Goal: Task Accomplishment & Management: Manage account settings

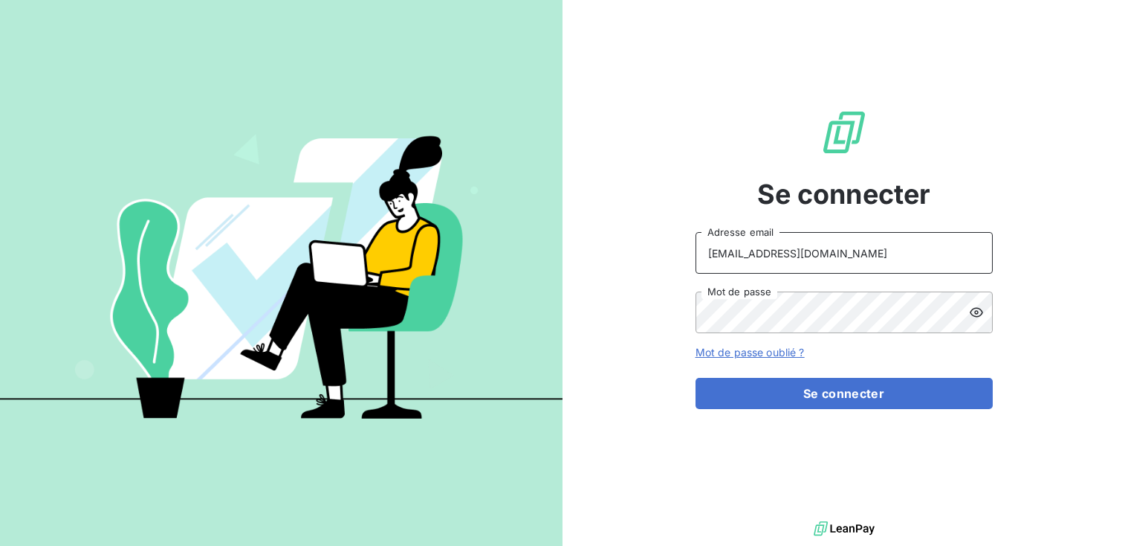
click at [902, 258] on input "soufiane.el-bouhsaini@exco.fr" at bounding box center [844, 253] width 297 height 42
drag, startPoint x: 651, startPoint y: 256, endPoint x: 468, endPoint y: 261, distance: 183.7
click at [468, 260] on div "Se connecter soufiane.el-bouhsaini@exco.fr Adresse email Mot de passe Mot de pa…" at bounding box center [562, 273] width 1125 height 546
paste input "valliance-clients"
type input "[EMAIL_ADDRESS][DOMAIN_NAME]"
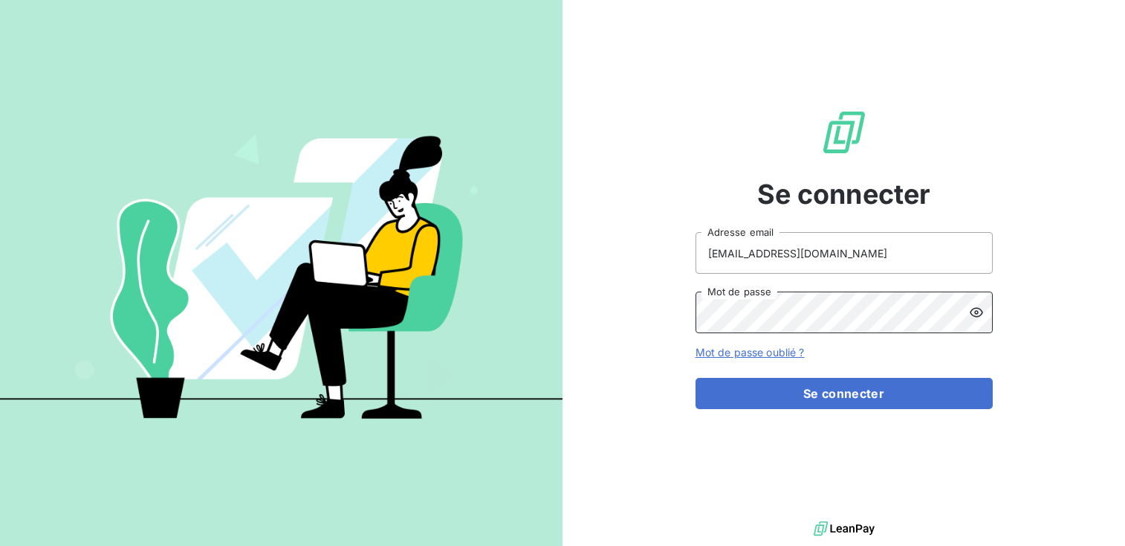
click at [616, 299] on div "Se connecter valliance-clients@exco.fr Adresse email Mot de passe Mot de passe …" at bounding box center [844, 258] width 563 height 517
click at [696, 378] on button "Se connecter" at bounding box center [844, 393] width 297 height 31
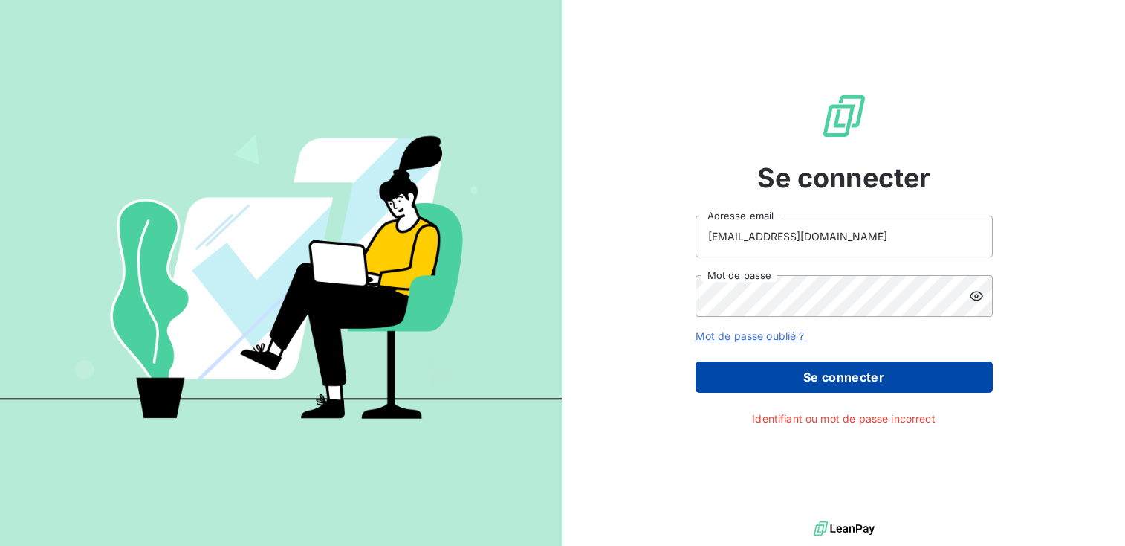
click at [712, 376] on button "Se connecter" at bounding box center [844, 376] width 297 height 31
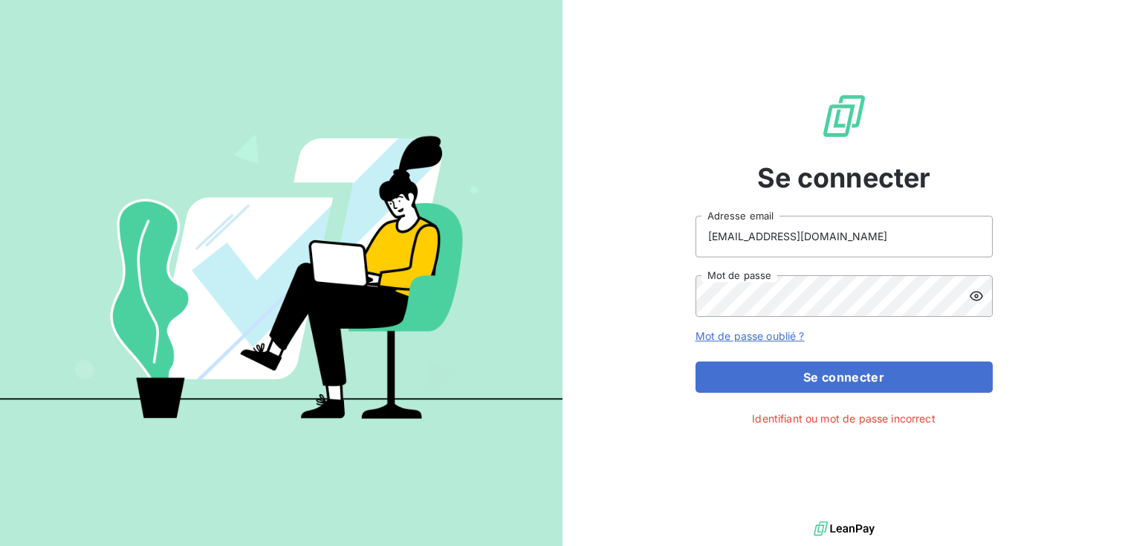
click at [976, 293] on icon at bounding box center [976, 295] width 15 height 15
click at [650, 278] on div "Se connecter valliance-clients@exco.fr Adresse email Mot de passe Mot de passe …" at bounding box center [844, 258] width 563 height 517
click at [646, 288] on div "Se connecter valliance-clients@exco.fr Adresse email Mot de passe Mot de passe …" at bounding box center [844, 258] width 563 height 517
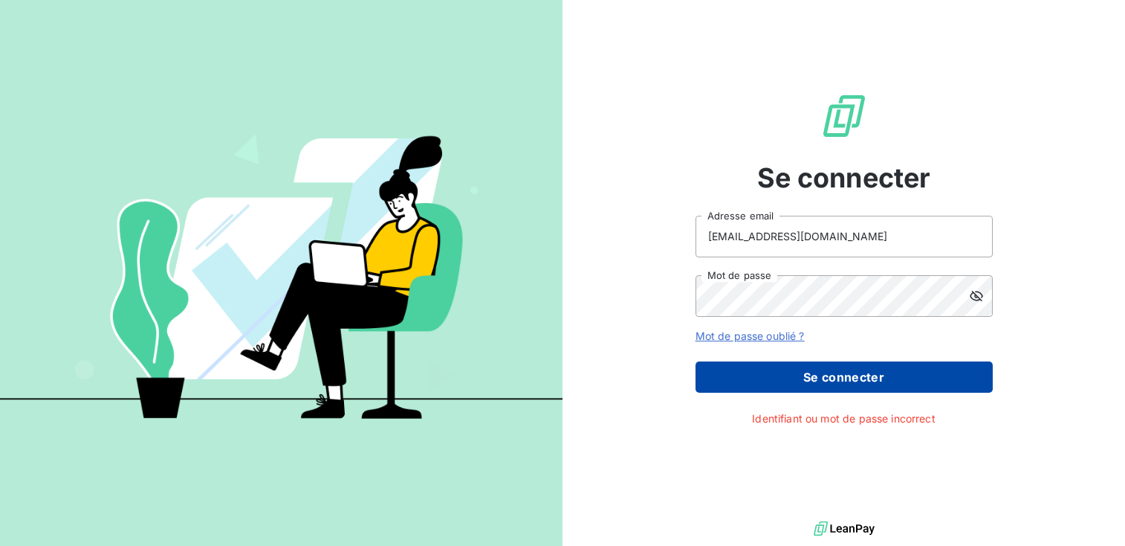
click at [808, 380] on button "Se connecter" at bounding box center [844, 376] width 297 height 31
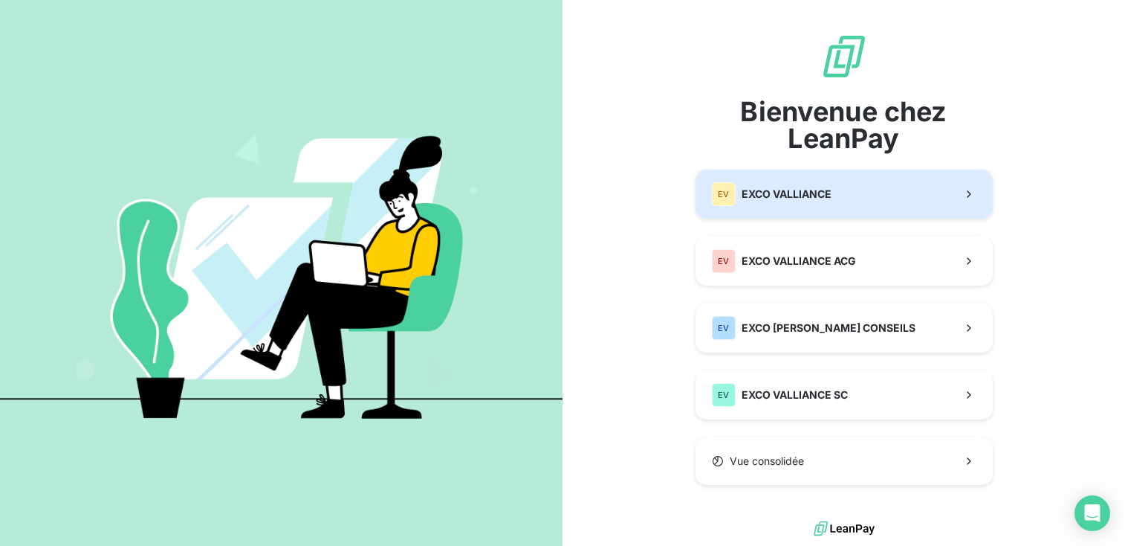
click at [838, 178] on button "EV EXCO VALLIANCE" at bounding box center [844, 193] width 297 height 49
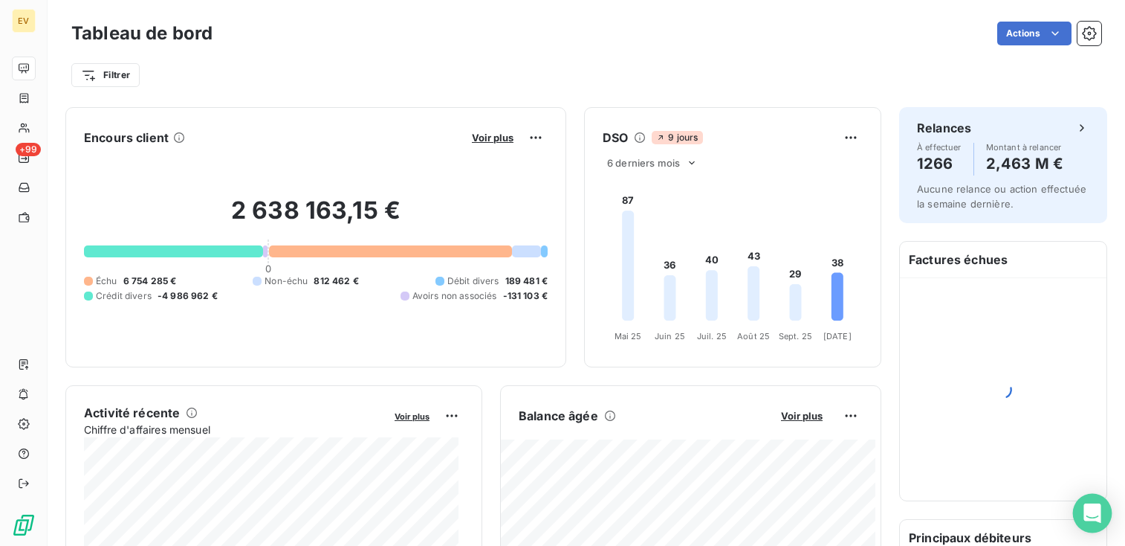
click at [1092, 511] on icon "Open Intercom Messenger" at bounding box center [1092, 512] width 17 height 19
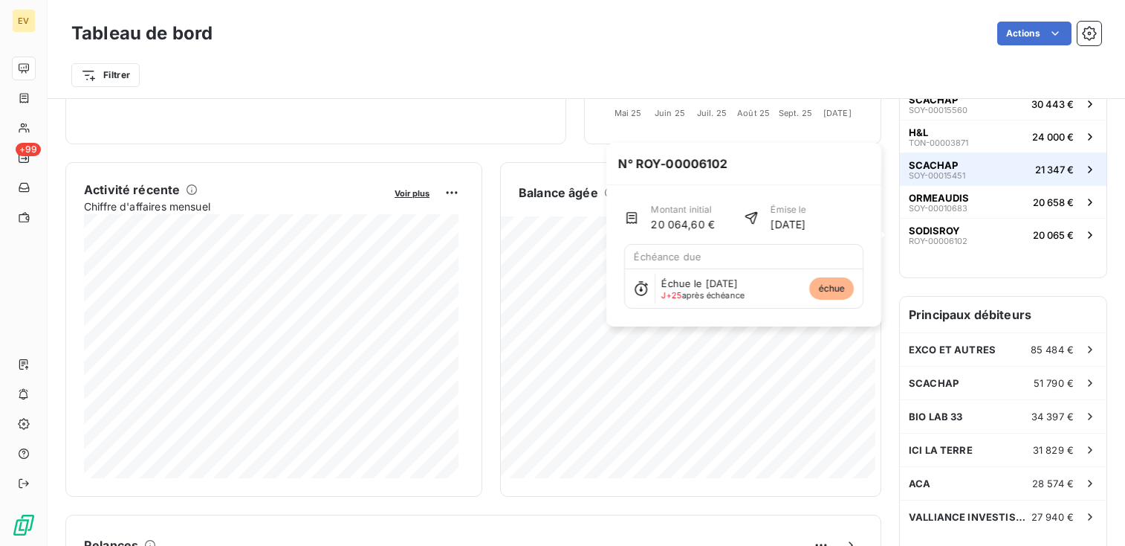
scroll to position [1, 0]
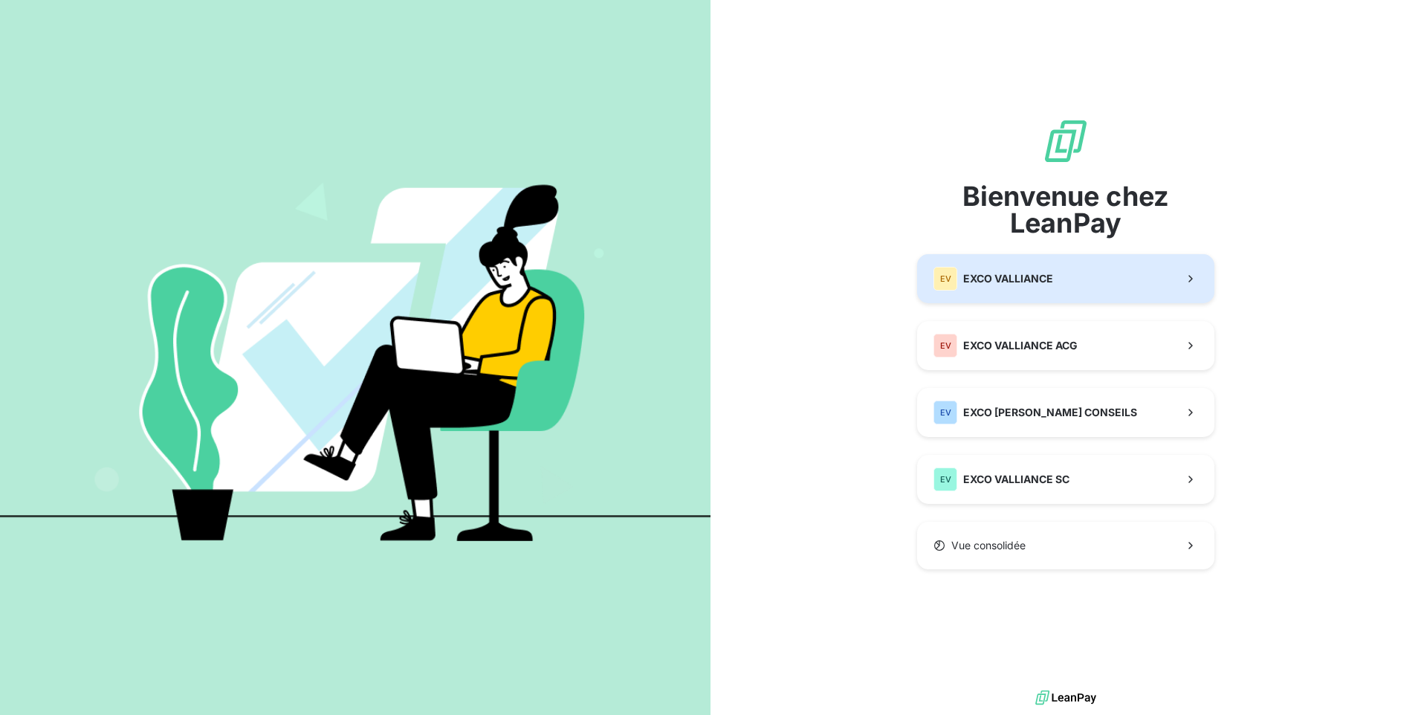
click at [1012, 276] on span "EXCO VALLIANCE" at bounding box center [1008, 278] width 90 height 15
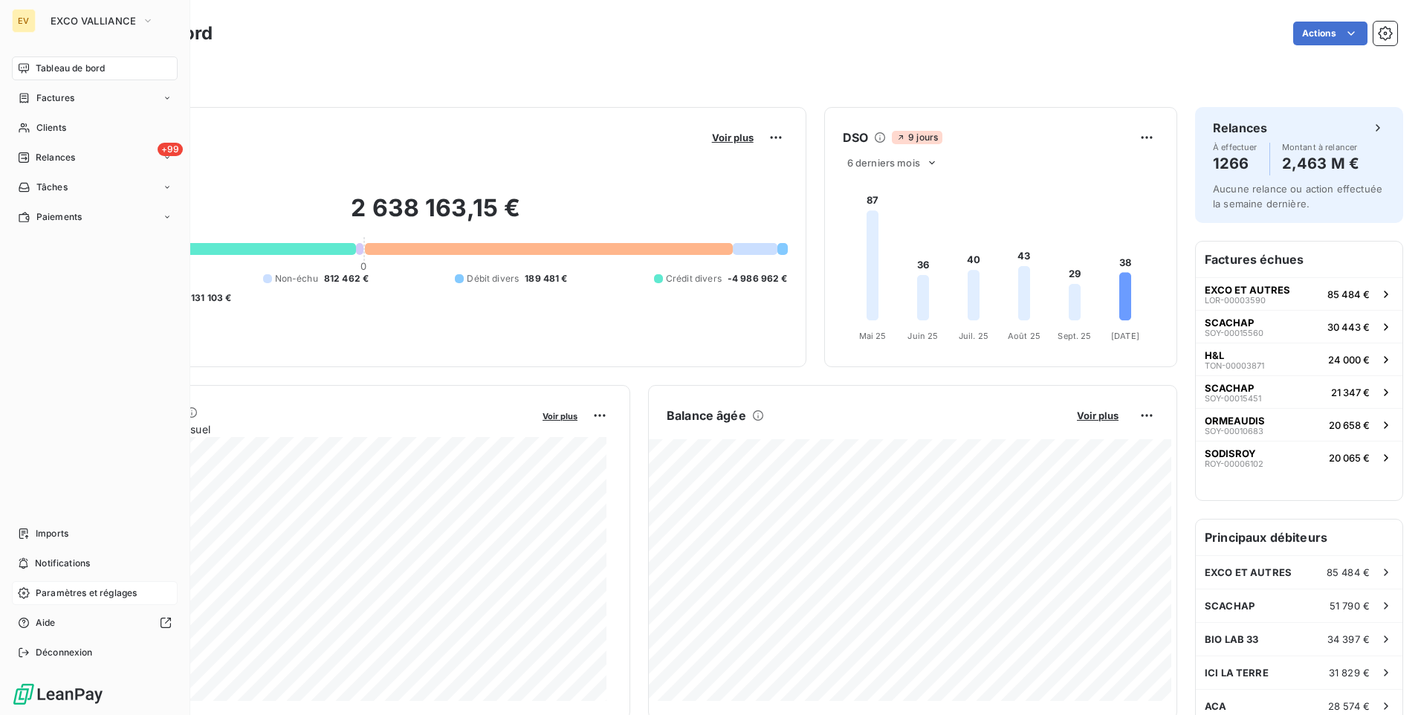
click at [23, 545] on icon at bounding box center [24, 593] width 12 height 12
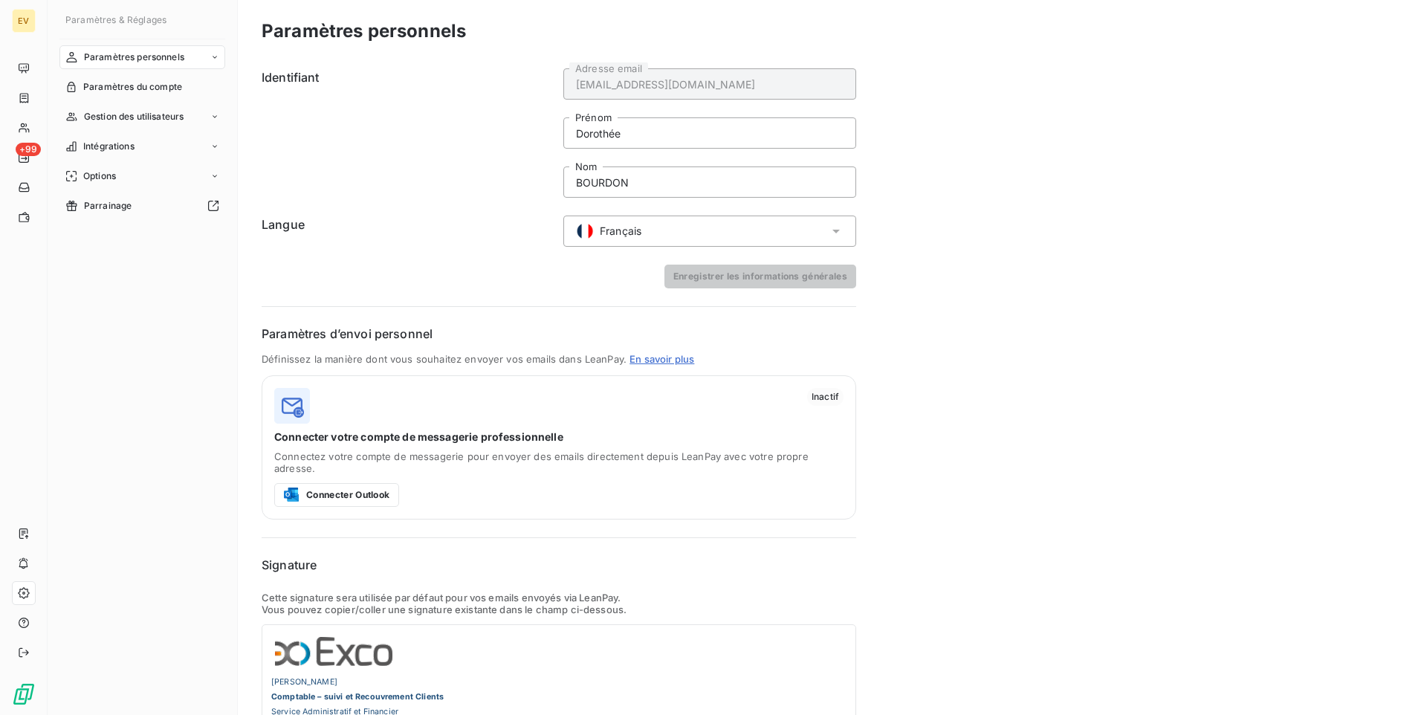
scroll to position [120, 0]
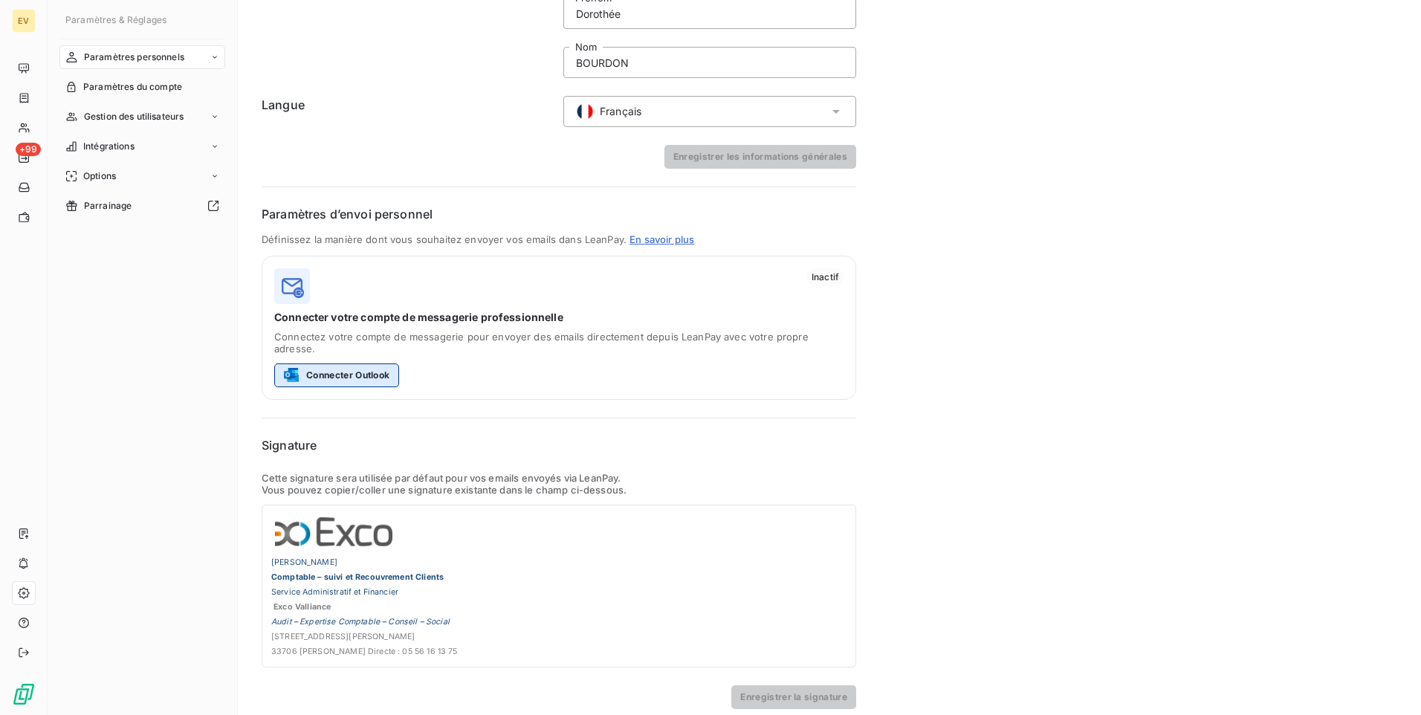
click at [357, 366] on button "Connecter Outlook" at bounding box center [336, 375] width 125 height 24
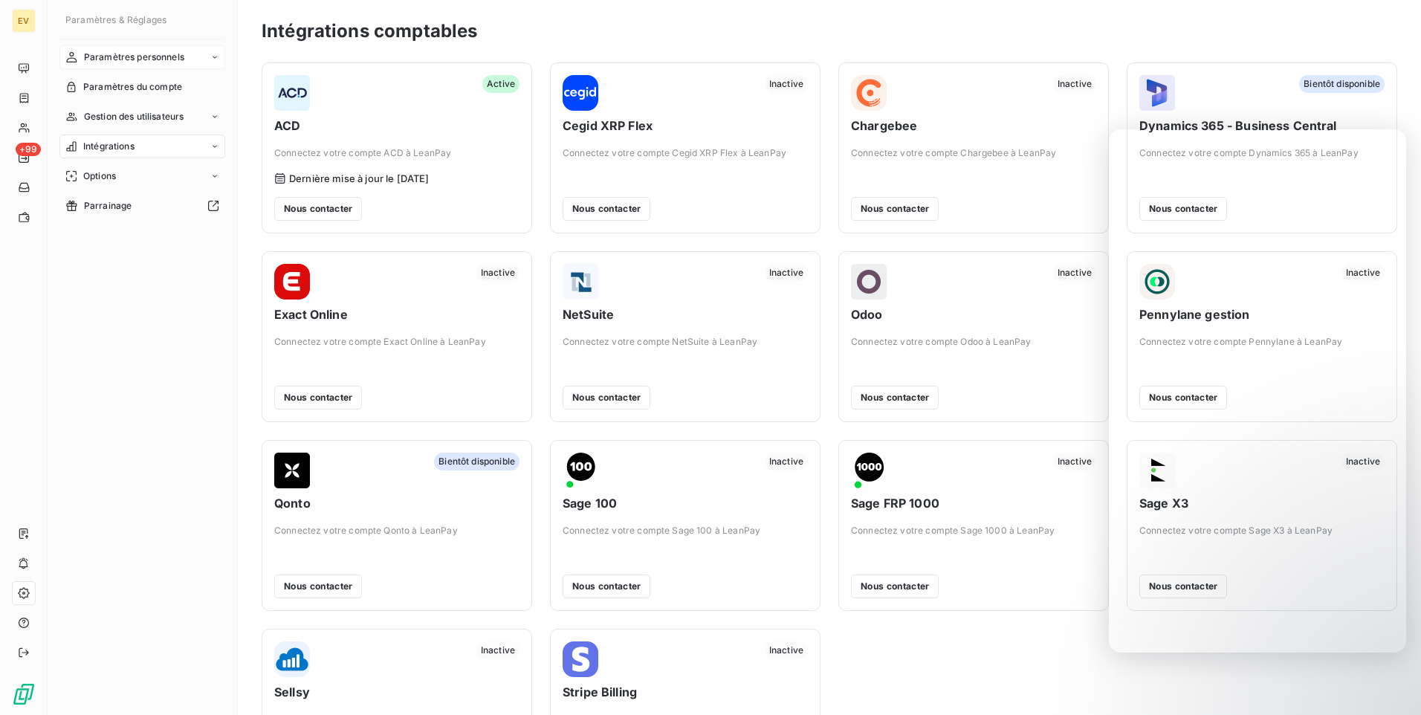
click at [149, 63] on span "Paramètres personnels" at bounding box center [134, 57] width 100 height 13
